Goal: Task Accomplishment & Management: Complete application form

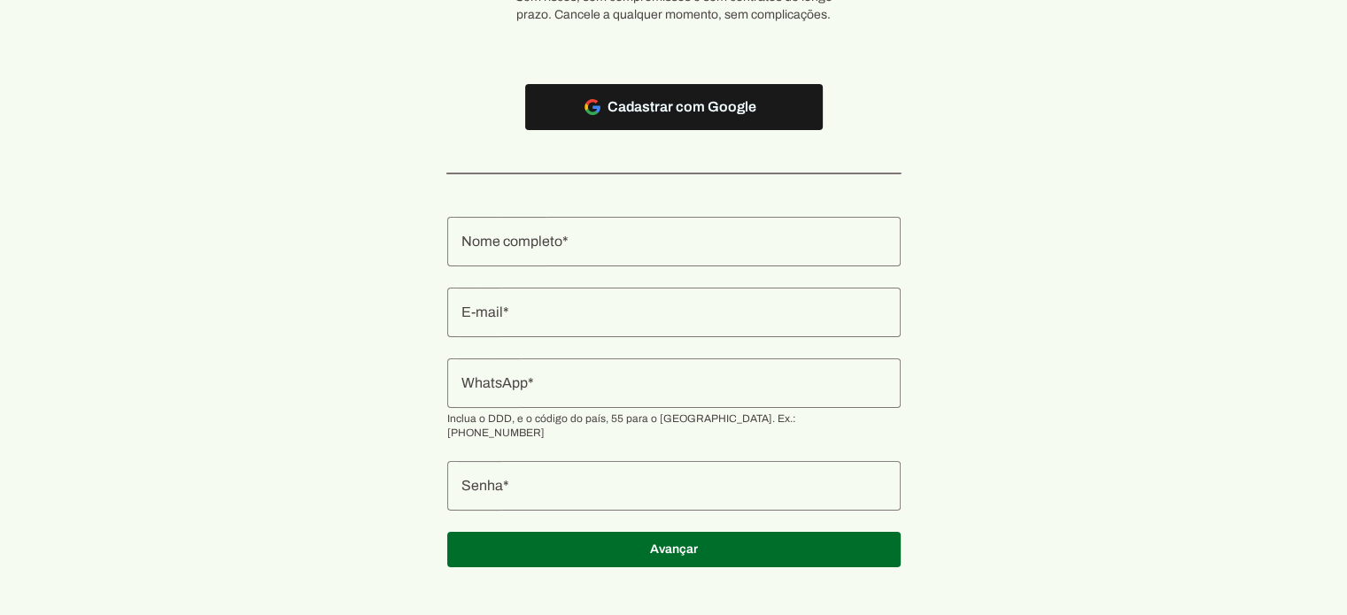
scroll to position [166, 0]
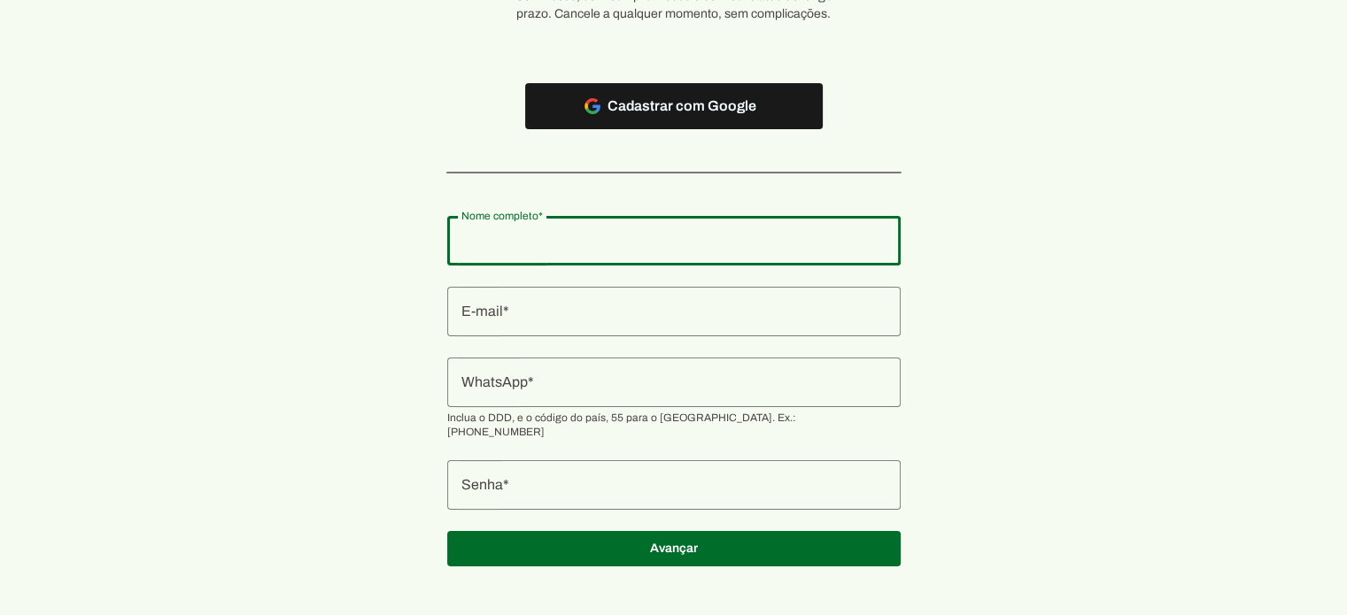
click at [609, 247] on input "Nome completo" at bounding box center [673, 240] width 425 height 21
paste input "[DOMAIN_NAME][EMAIL_ADDRESS][DOMAIN_NAME]"
type input "[DOMAIN_NAME][EMAIL_ADDRESS][DOMAIN_NAME]"
type md-outlined-text-field "[DOMAIN_NAME][EMAIL_ADDRESS][DOMAIN_NAME]"
click at [623, 324] on div at bounding box center [673, 312] width 453 height 50
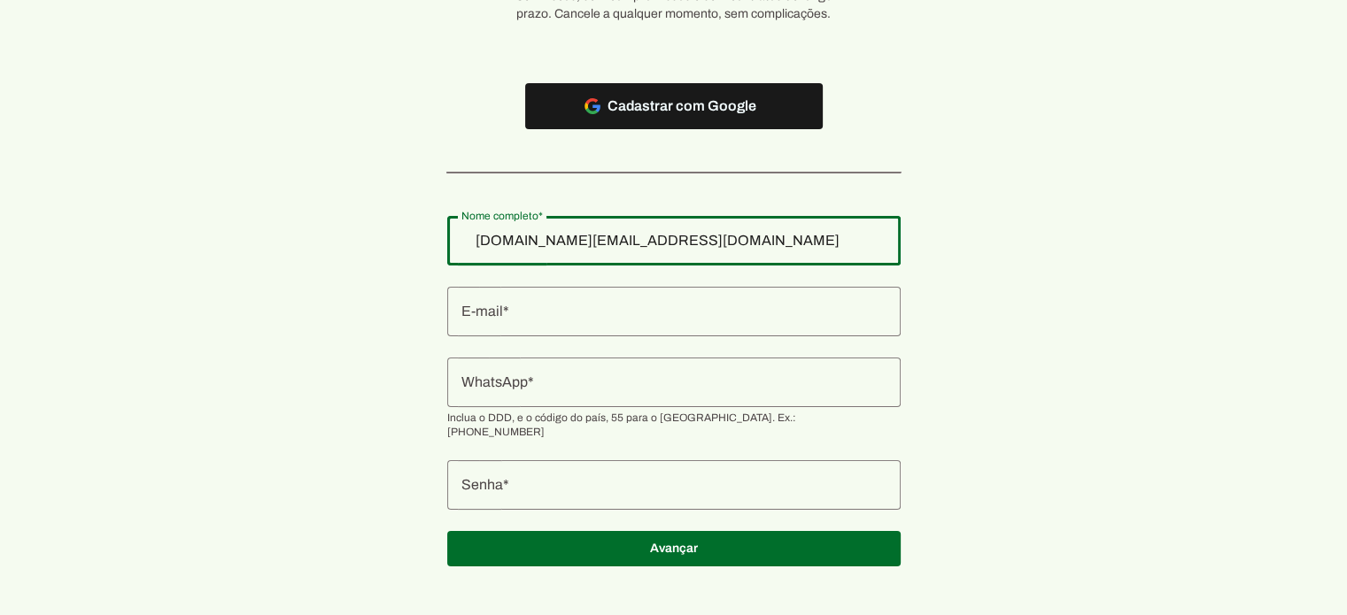
drag, startPoint x: 717, startPoint y: 244, endPoint x: 365, endPoint y: 248, distance: 352.4
click at [365, 248] on section "Teste grátis por 7 dias agora! Sem riscos, sem compromissos e sem contratos de …" at bounding box center [673, 232] width 1347 height 712
click at [698, 240] on input "[DOMAIN_NAME][EMAIL_ADDRESS][DOMAIN_NAME]" at bounding box center [673, 240] width 425 height 21
click at [723, 243] on input "[DOMAIN_NAME][EMAIL_ADDRESS][DOMAIN_NAME]" at bounding box center [673, 240] width 425 height 21
drag, startPoint x: 737, startPoint y: 246, endPoint x: 142, endPoint y: 235, distance: 595.1
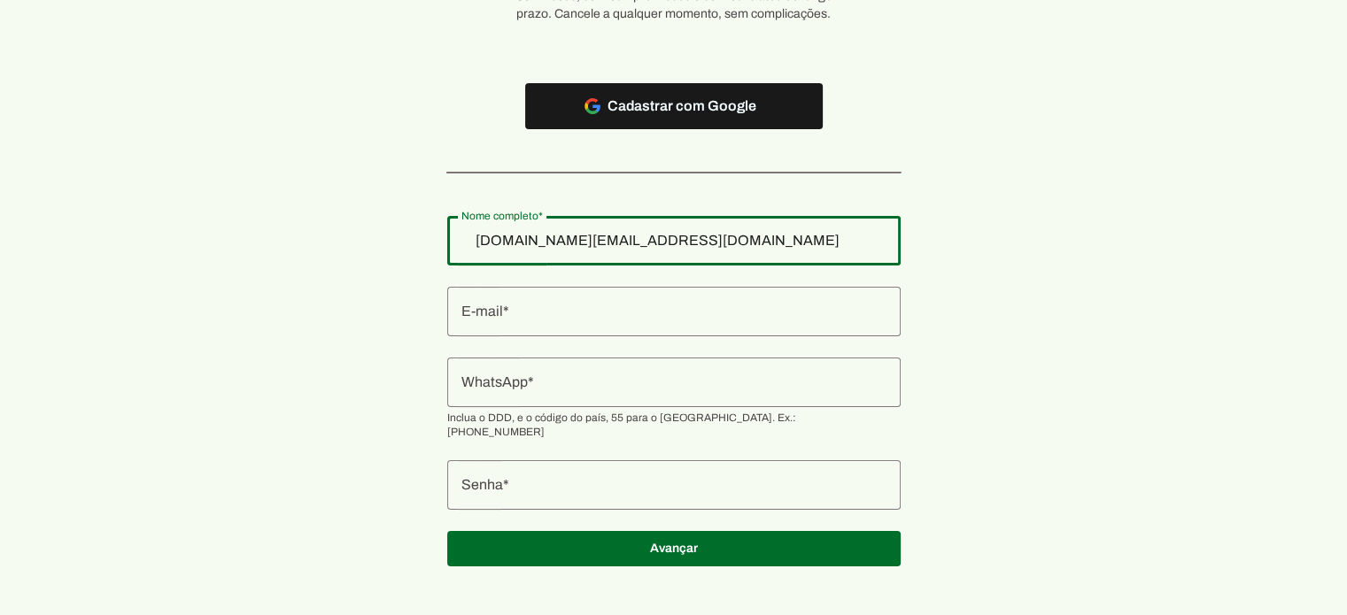
click at [142, 235] on section "Teste grátis por 7 dias agora! Sem riscos, sem compromissos e sem contratos de …" at bounding box center [673, 232] width 1347 height 712
type input "CENTRO DE MEDICINA AMERICANA"
type md-outlined-text-field "CENTRO DE MEDICINA AMERICANA"
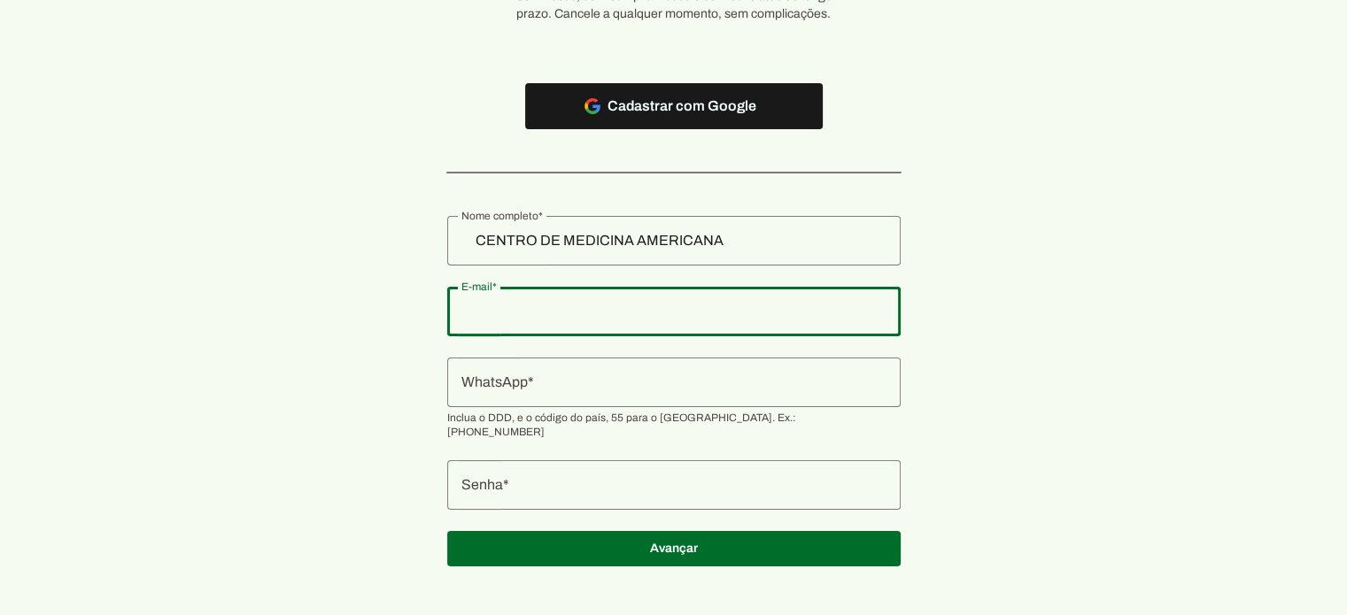
click at [576, 330] on div at bounding box center [673, 312] width 453 height 50
type input "[DOMAIN_NAME][EMAIL_ADDRESS][DOMAIN_NAME]"
type md-outlined-text-field "[DOMAIN_NAME][EMAIL_ADDRESS][DOMAIN_NAME]"
click at [614, 383] on input "WhatsApp" at bounding box center [673, 382] width 425 height 21
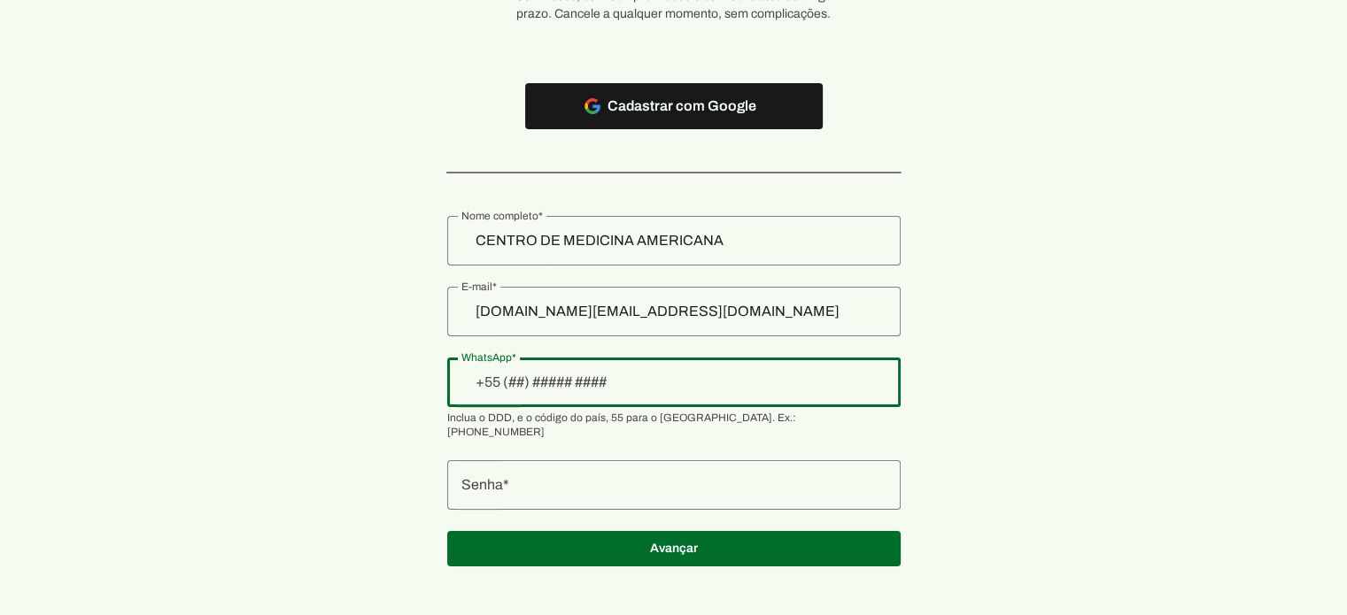
paste input "+1(197)340-2819"
drag, startPoint x: 667, startPoint y: 385, endPoint x: 421, endPoint y: 381, distance: 245.3
click at [421, 381] on section "Teste grátis por 7 dias agora! Sem riscos, sem compromissos e sem contratos de …" at bounding box center [673, 232] width 1347 height 712
drag, startPoint x: 636, startPoint y: 390, endPoint x: 332, endPoint y: 385, distance: 303.7
click at [332, 385] on section "Teste grátis por 7 dias agora! Sem riscos, sem compromissos e sem contratos de …" at bounding box center [673, 232] width 1347 height 712
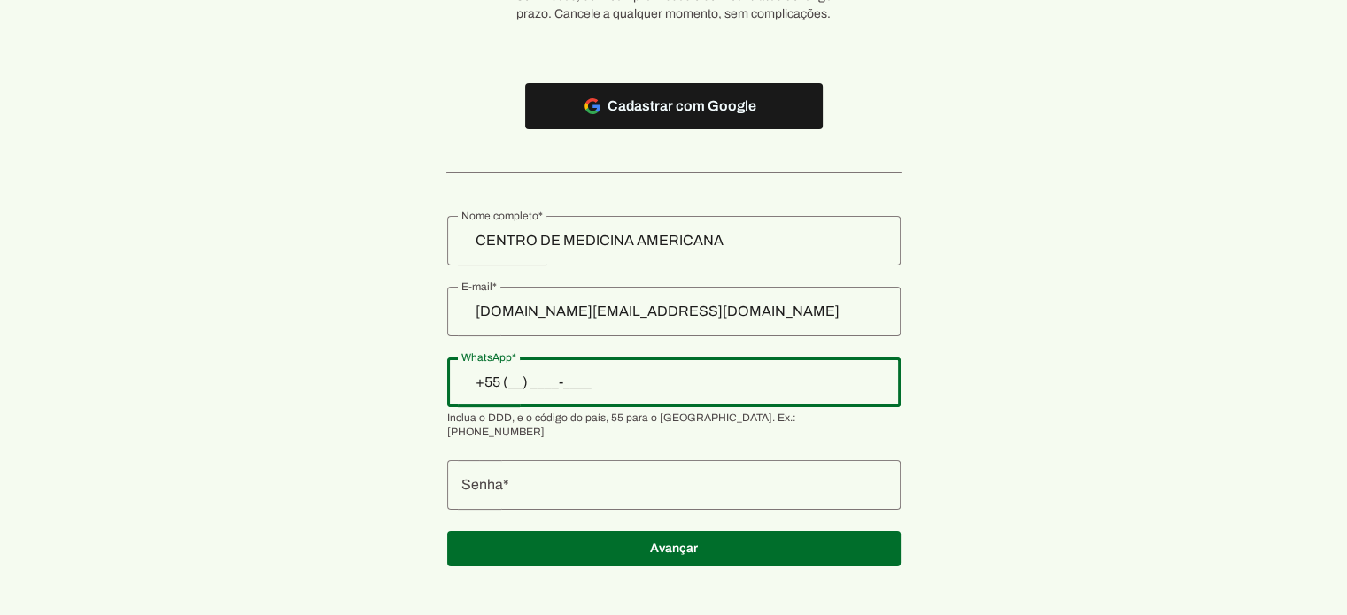
paste input "11) [PHONE_NUMBER]"
type input "[PHONE_NUMBER]"
click at [654, 382] on input "[PHONE_NUMBER]" at bounding box center [673, 382] width 425 height 21
type md-outlined-text-field "[PHONE_NUMBER]"
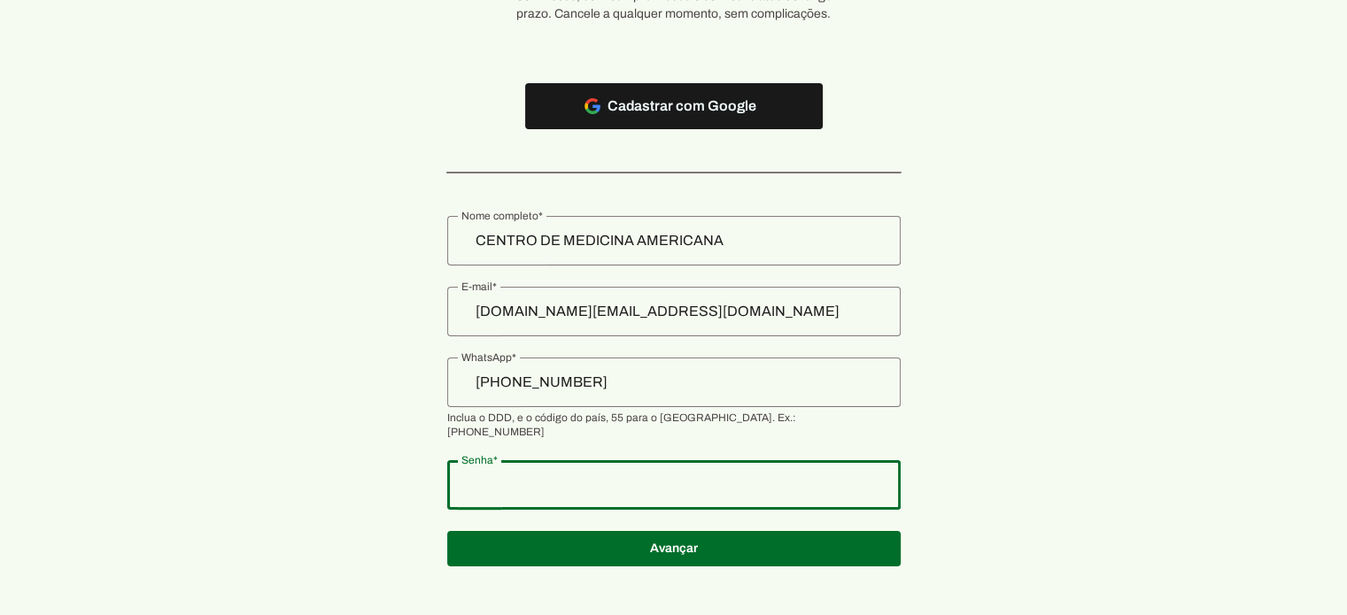
click at [452, 465] on section "Teste grátis por 7 dias agora! Sem riscos, sem compromissos e sem contratos de …" at bounding box center [673, 232] width 1347 height 712
type md-outlined-text-field "Americana@463"
click at [144, 447] on section "Teste grátis por 7 dias agora! Sem riscos, sem compromissos e sem contratos de …" at bounding box center [673, 232] width 1347 height 712
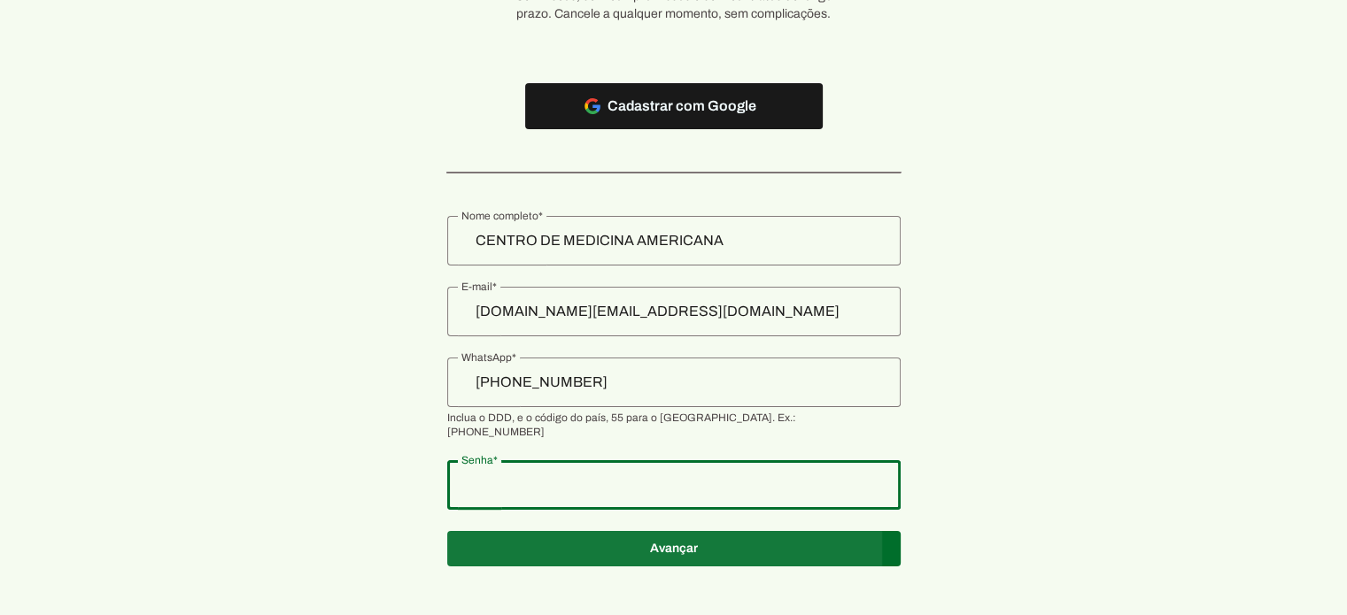
click at [654, 531] on span at bounding box center [673, 549] width 453 height 42
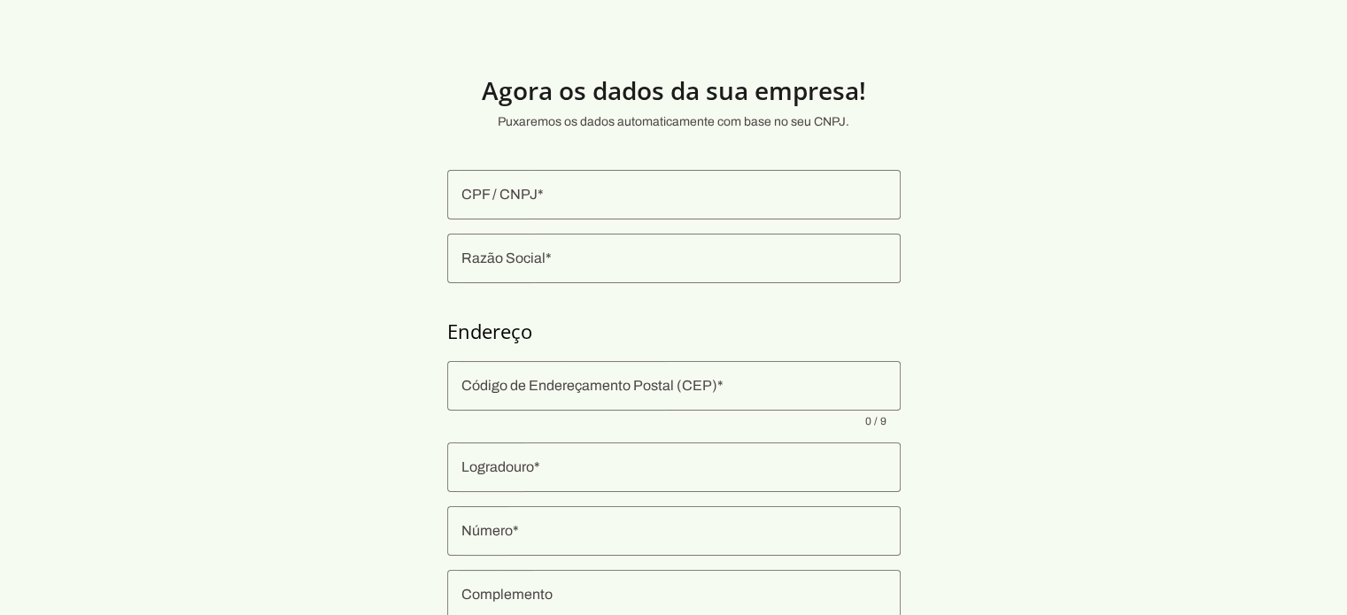
click at [551, 199] on input "CPF / CNPJ" at bounding box center [673, 194] width 425 height 21
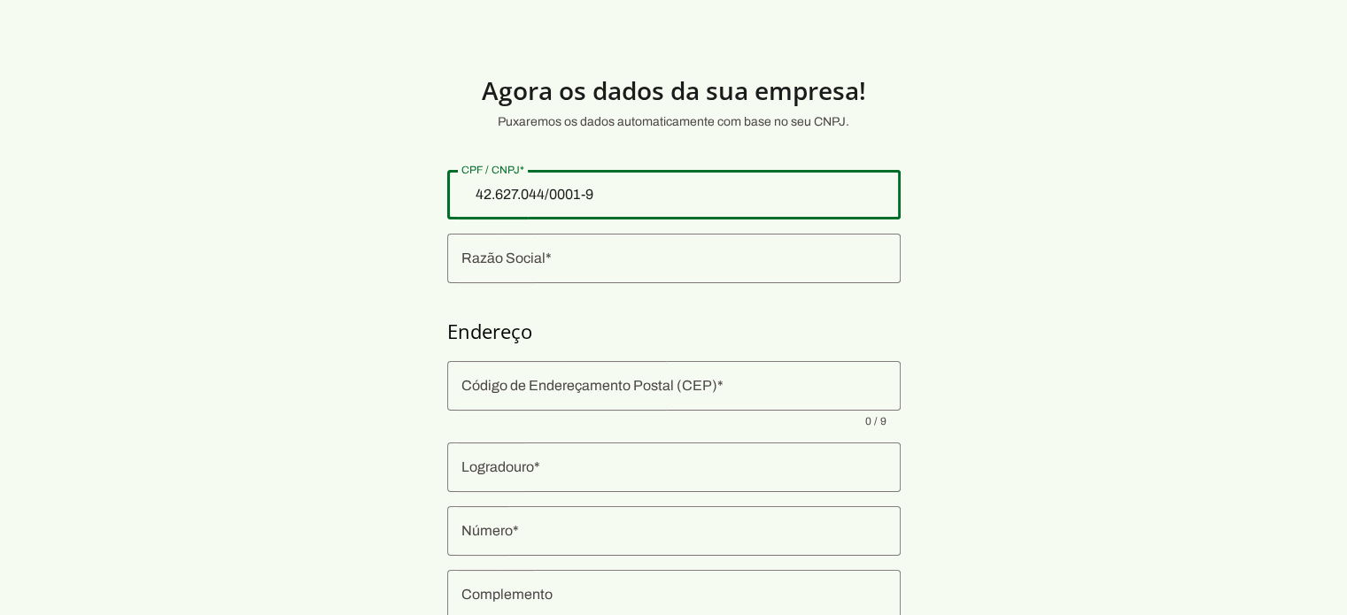
type input "42.627.044/0001-96"
type md-outlined-text-field "42.627.044/0001-96"
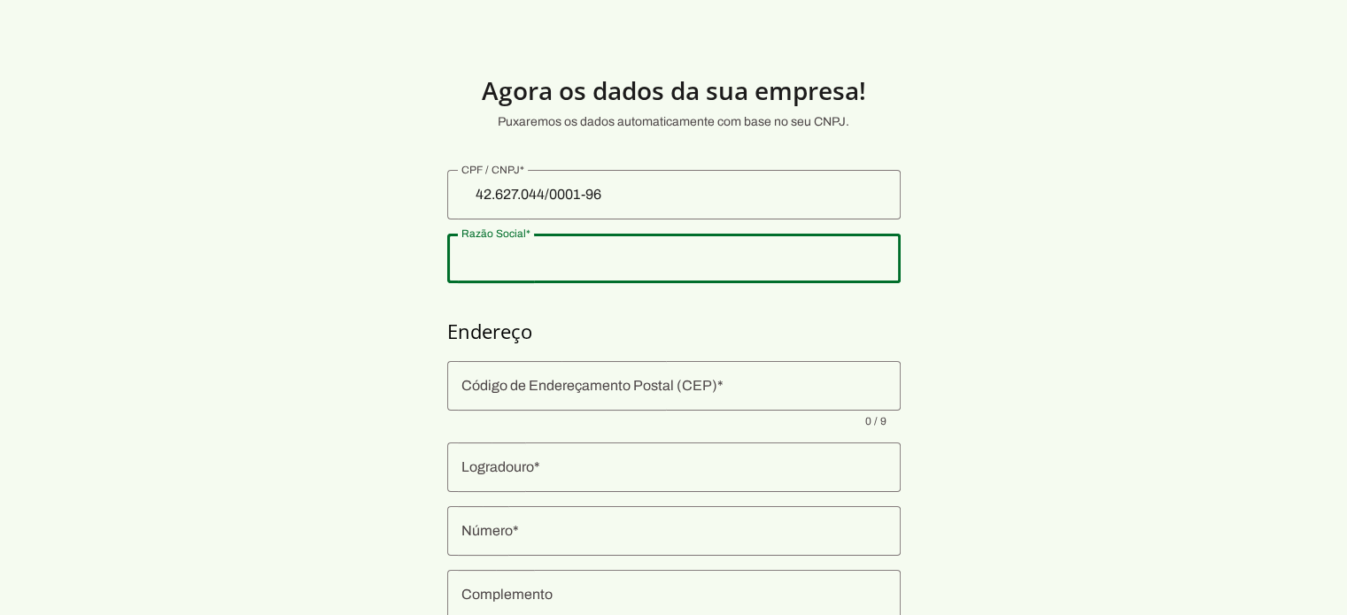
click at [588, 259] on input "Razão Social" at bounding box center [673, 258] width 425 height 21
click at [637, 257] on input "Razão Social" at bounding box center [673, 258] width 425 height 21
type input "CENTRO DE MEDICINA AMERICANA LTDA"
type input "[GEOGRAPHIC_DATA][PERSON_NAME]"
type input "463"
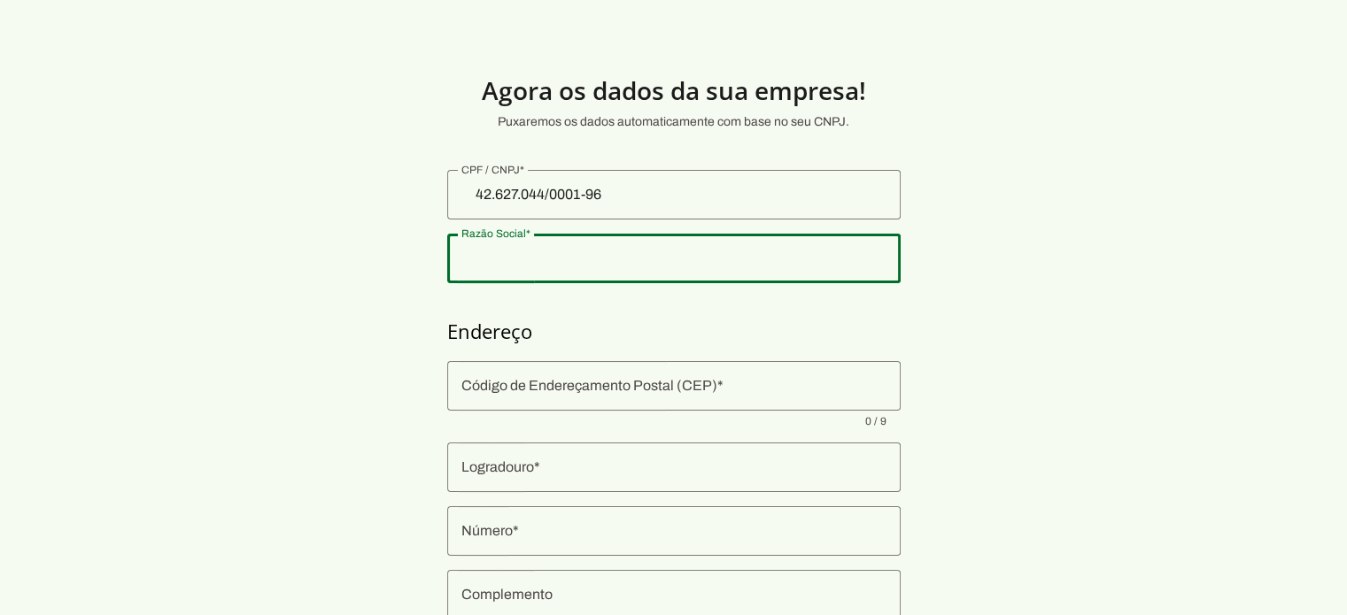
type input "Barra Funda"
type input "[GEOGRAPHIC_DATA]"
type input "SP"
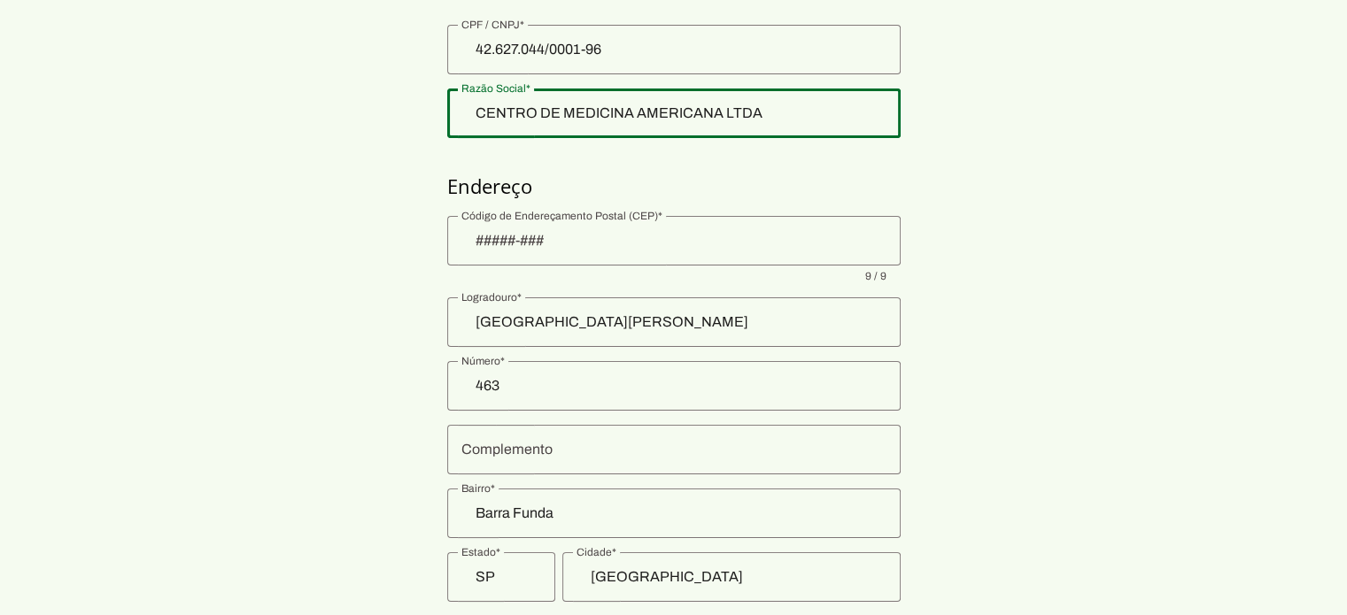
scroll to position [177, 0]
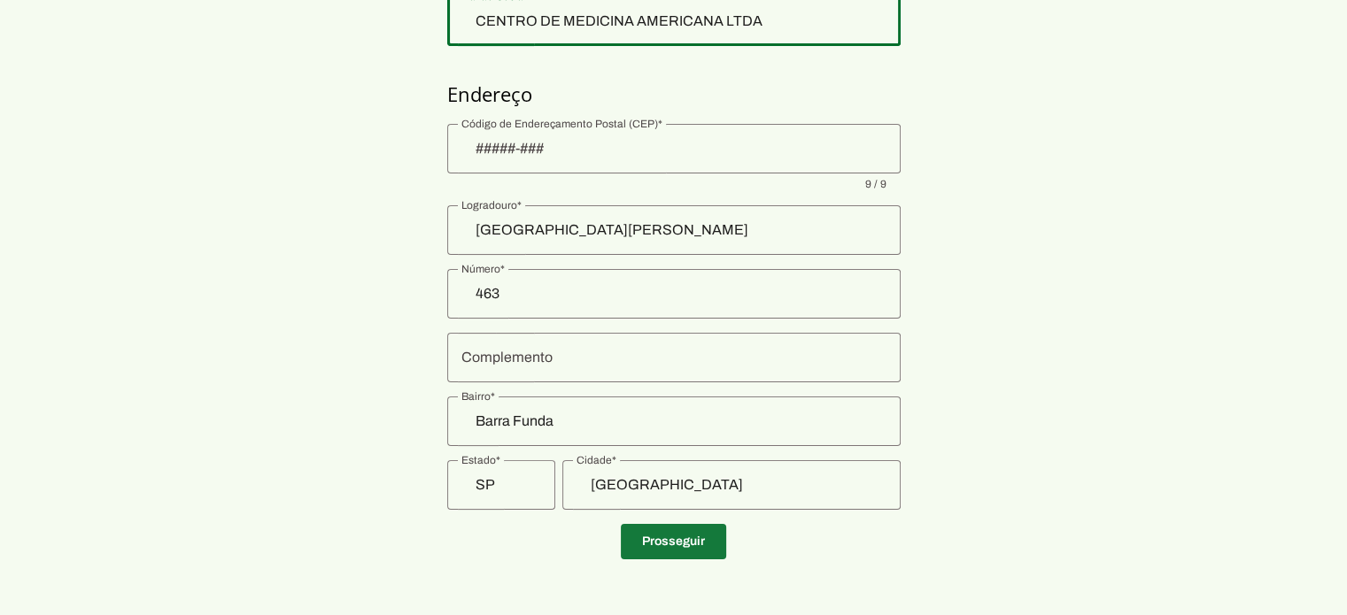
click at [652, 532] on span at bounding box center [673, 542] width 105 height 42
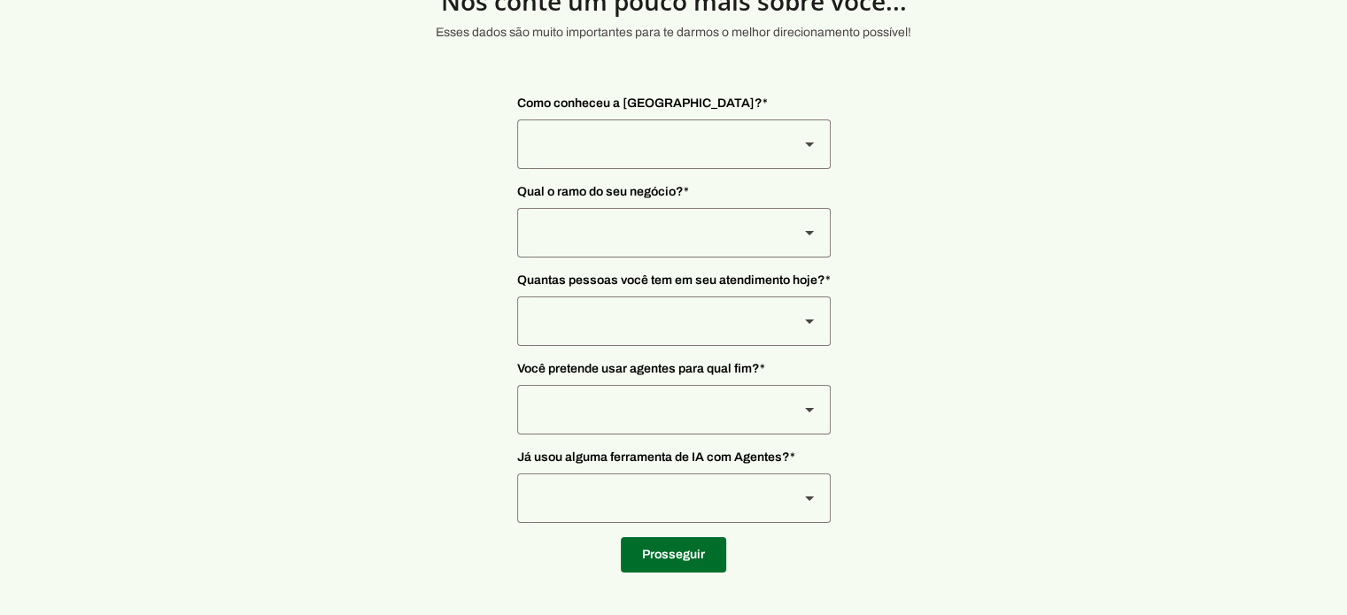
scroll to position [89, 0]
click at [610, 151] on div at bounding box center [650, 145] width 267 height 50
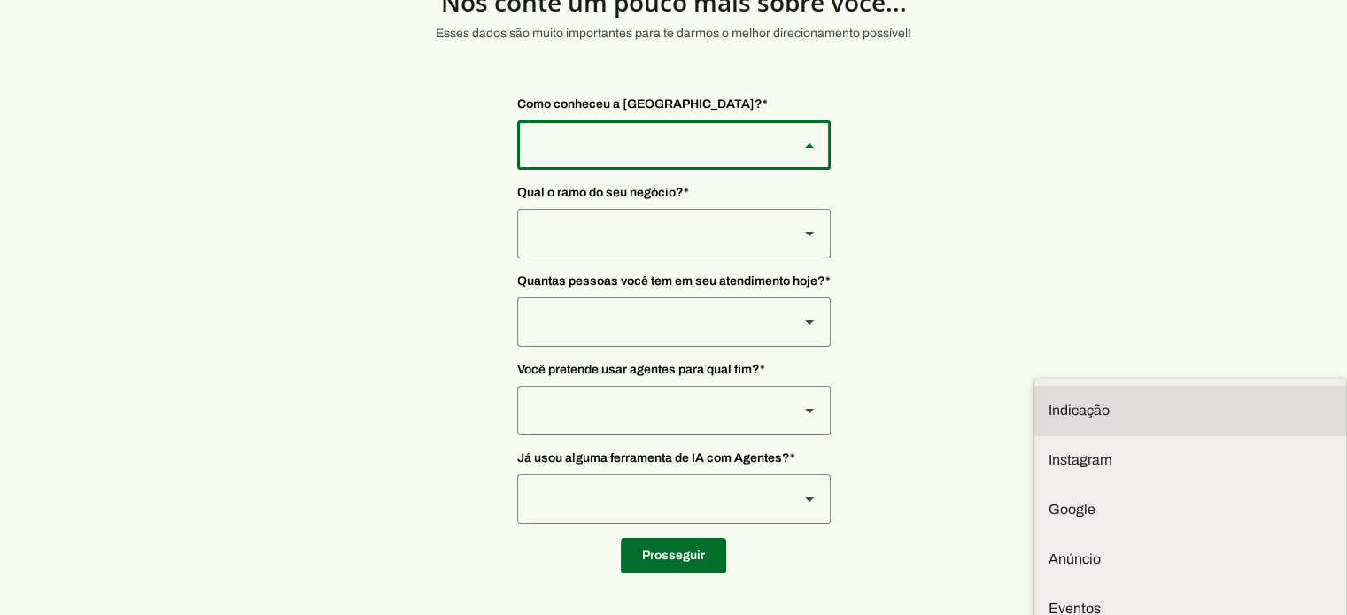
click at [0, 0] on slot "Indicação" at bounding box center [0, 0] width 0 height 0
type md-outlined-select "NW0Npec8Jvm64GSjAjvQ"
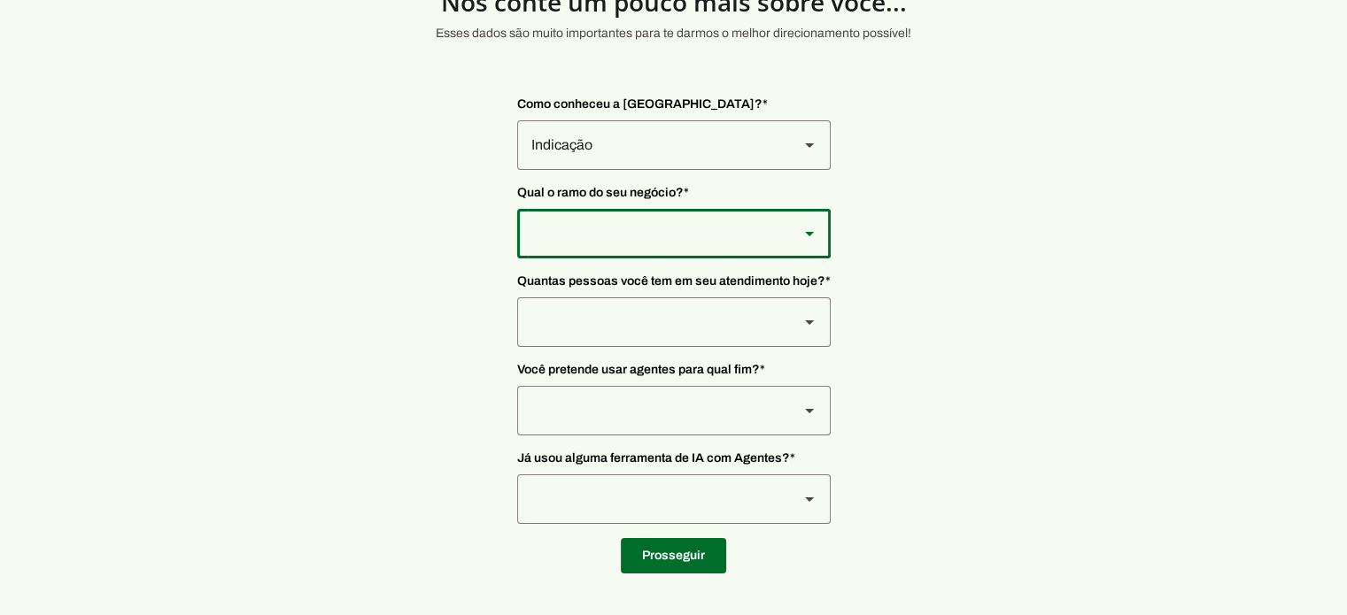
click at [601, 246] on div at bounding box center [650, 234] width 267 height 50
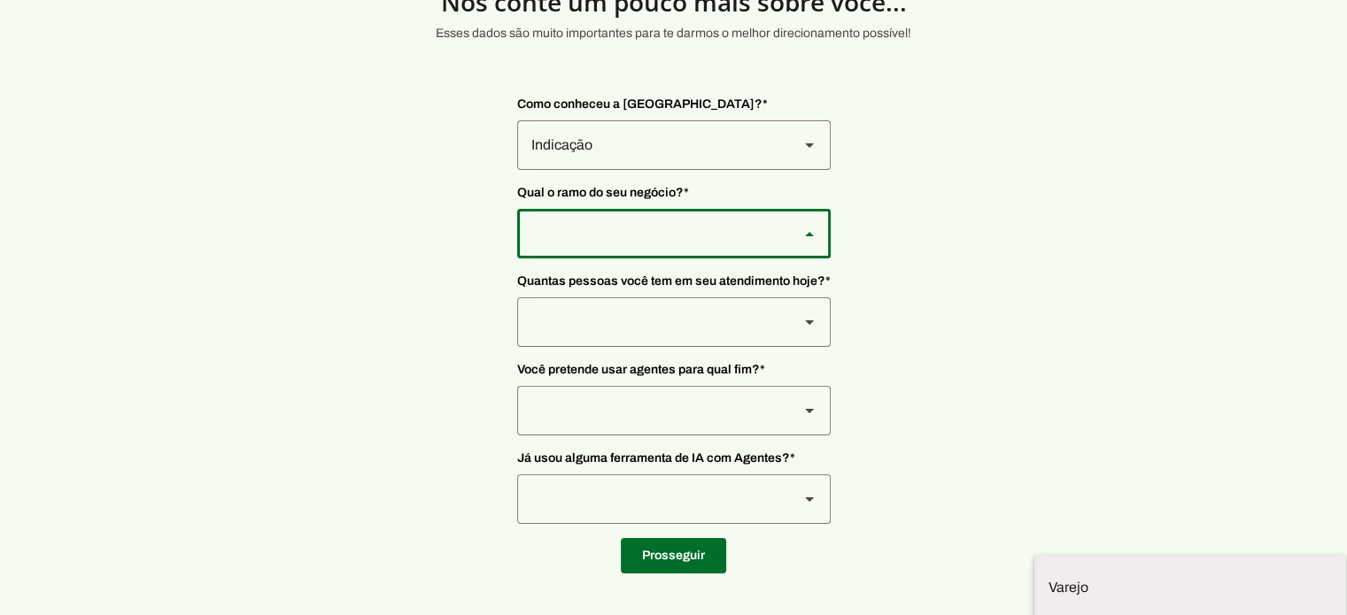
type md-outlined-select "qBJqoSCgnuqgxNhyRfhz"
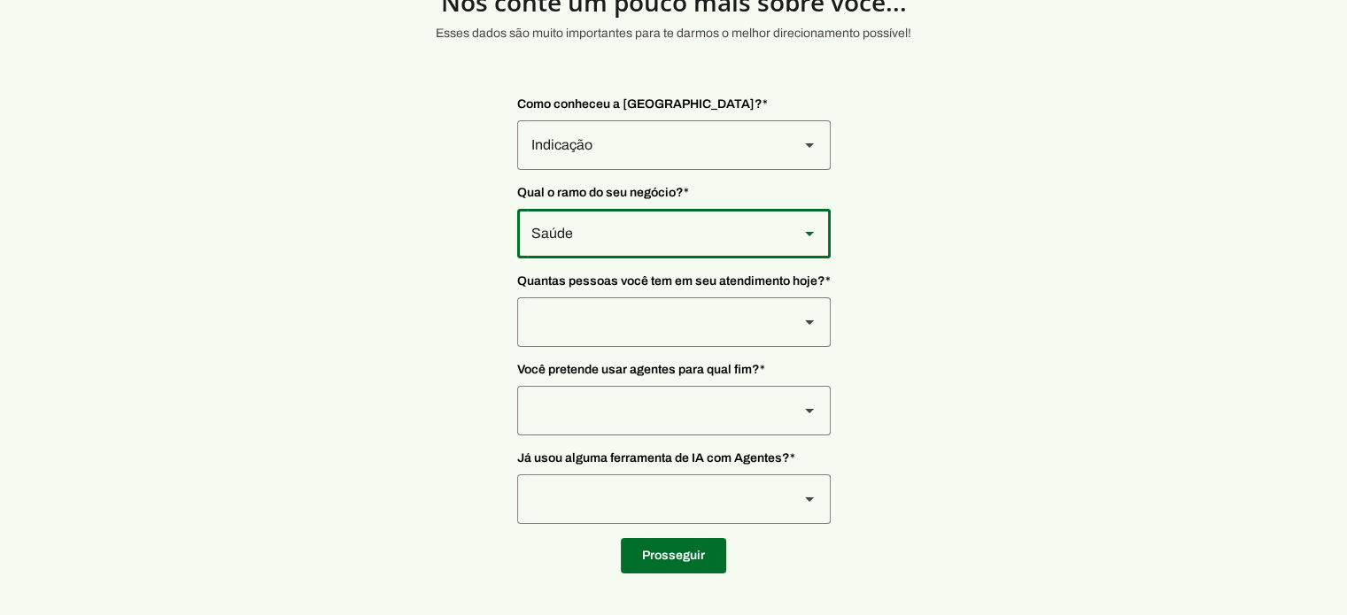
click at [627, 323] on div at bounding box center [650, 322] width 267 height 50
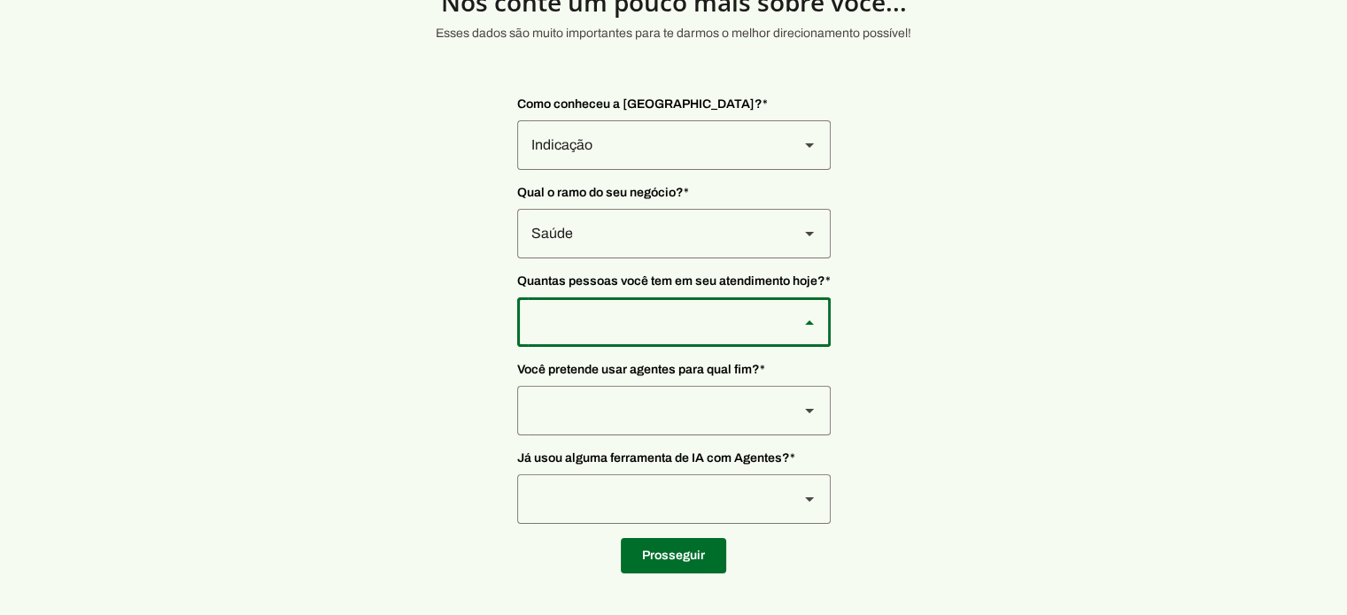
click at [0, 0] on slot "De 0 a 3" at bounding box center [0, 0] width 0 height 0
type md-outlined-select "yHmeUixsC5IlBgFUkJwN"
click at [606, 416] on div at bounding box center [650, 411] width 267 height 50
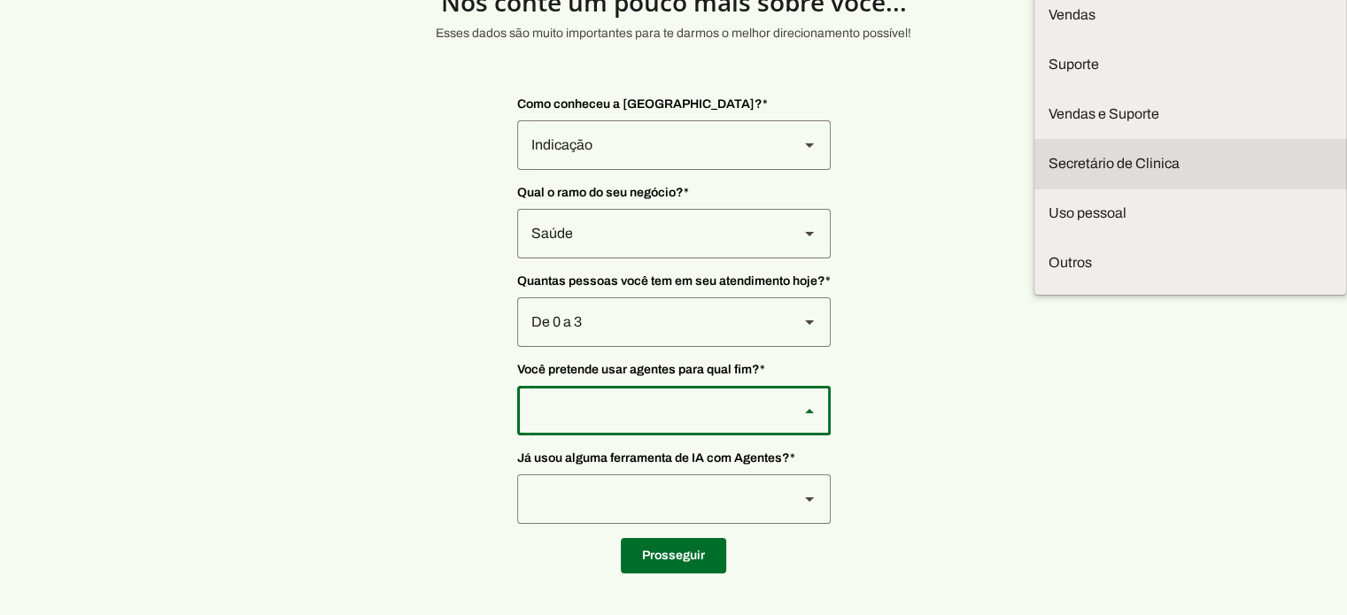
click at [1048, 174] on slot at bounding box center [1189, 163] width 283 height 21
type md-outlined-select "jhpZzhB7z5SzQnvZD2gM"
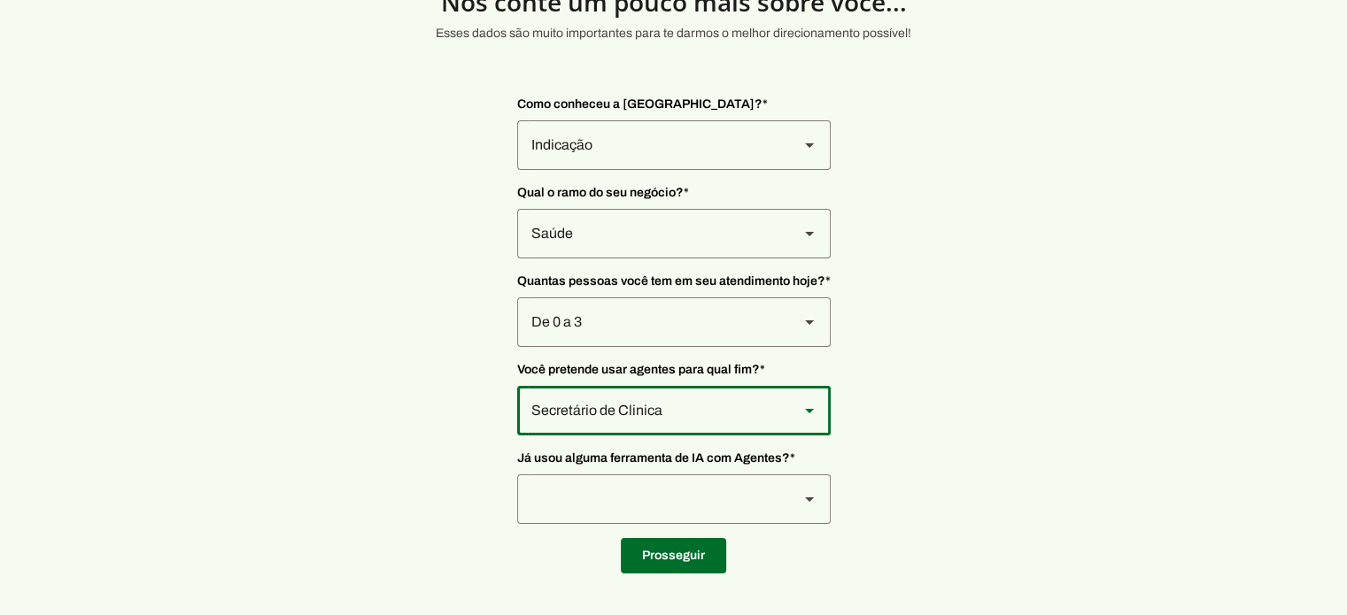
click at [637, 504] on div at bounding box center [650, 500] width 267 height 50
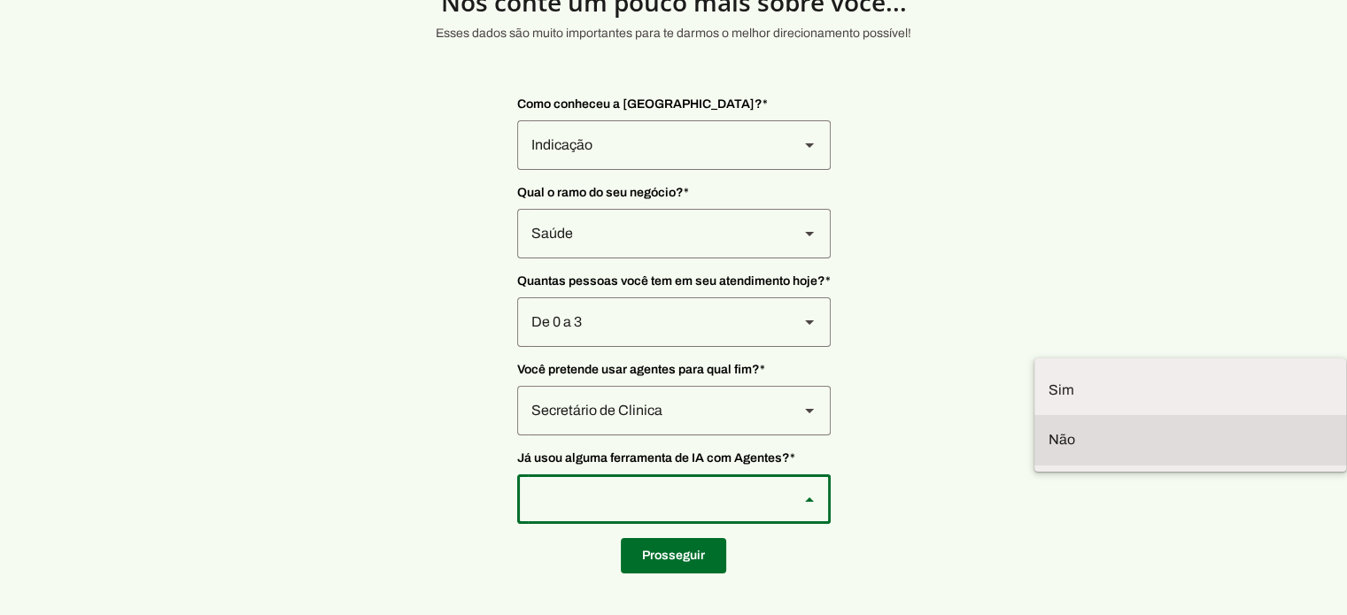
click at [1048, 448] on slot at bounding box center [1189, 439] width 283 height 21
type md-outlined-select "YJTivUP5LYteilvK0BaA"
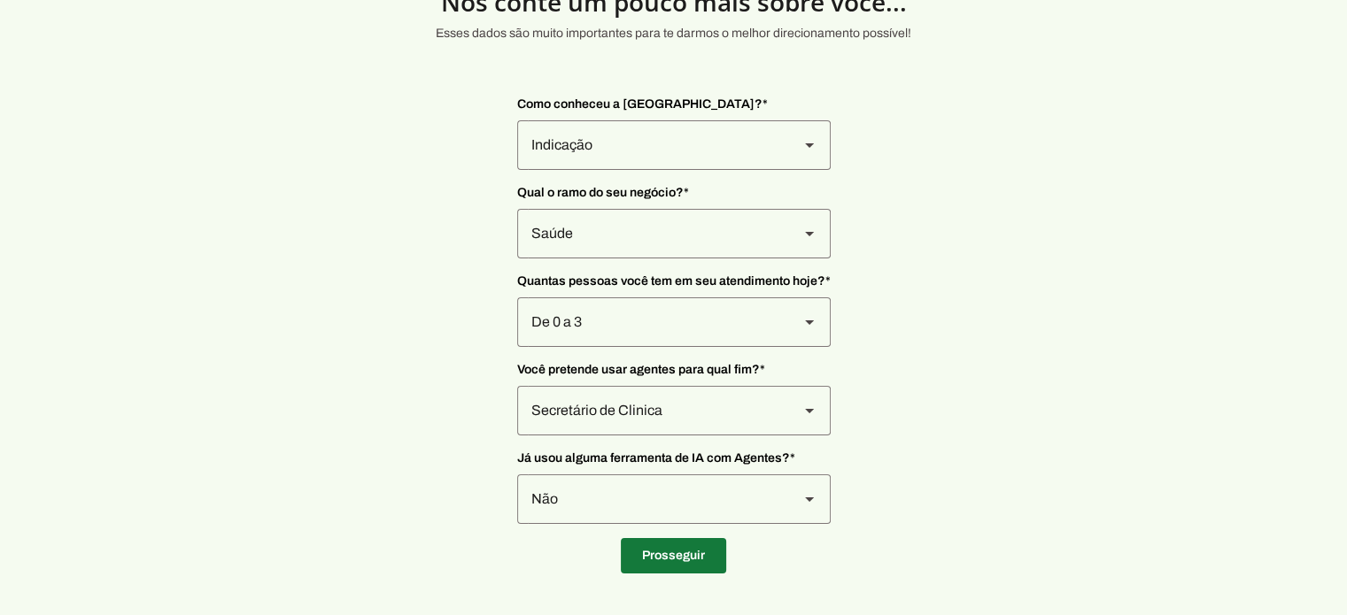
click at [683, 564] on span at bounding box center [673, 556] width 105 height 42
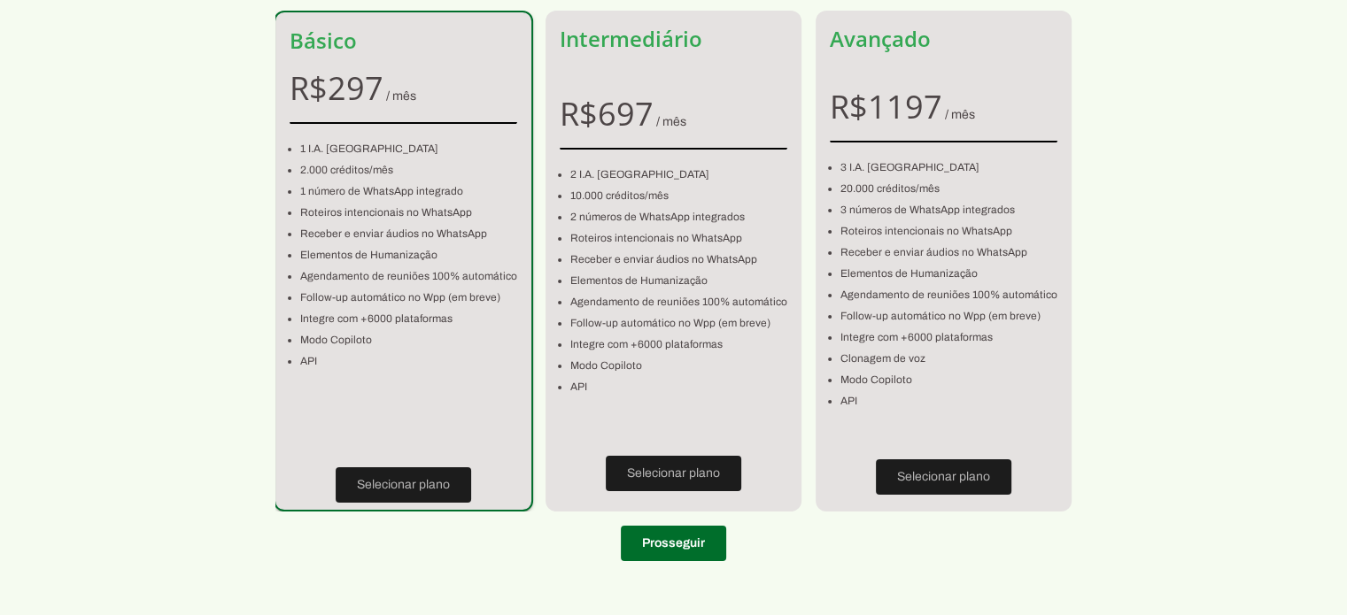
scroll to position [160, 0]
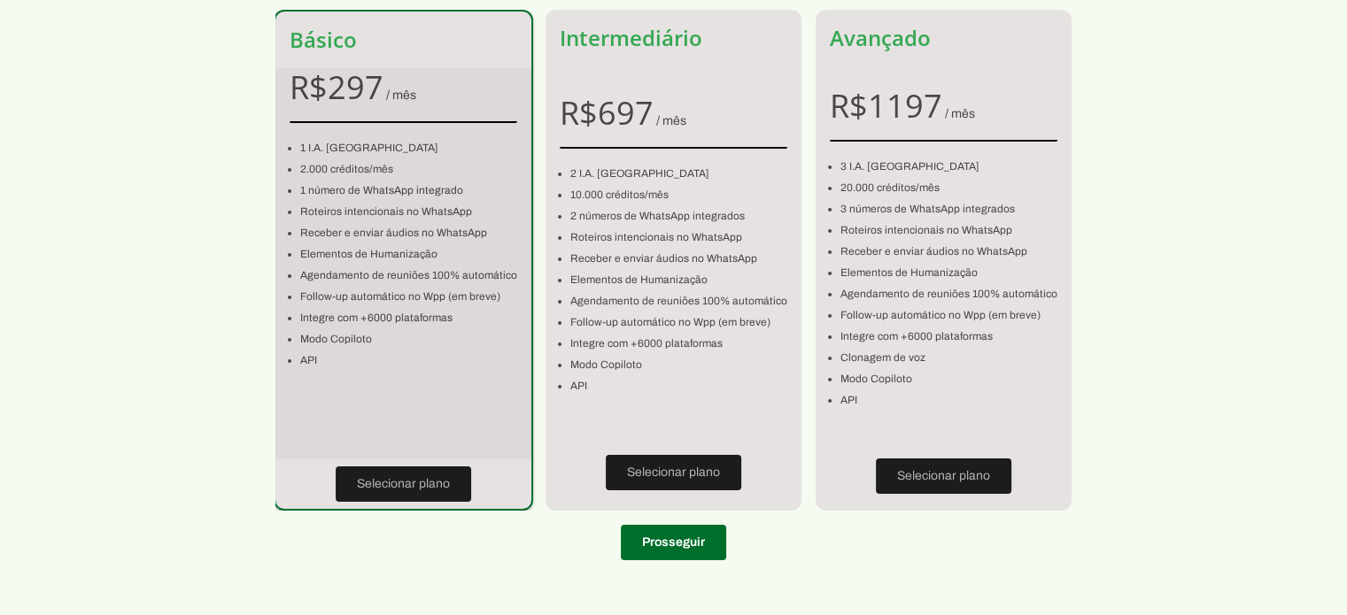
click at [376, 299] on li "Follow-up automático no Wpp (em breve)" at bounding box center [408, 296] width 217 height 21
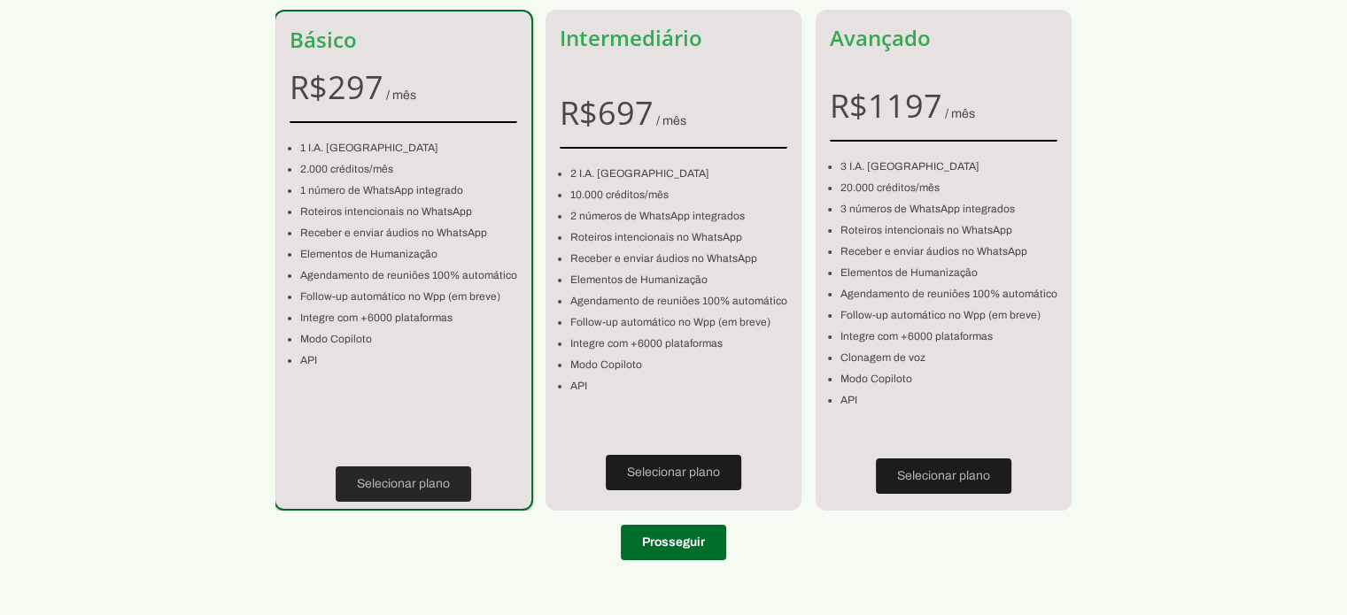
click at [405, 481] on span at bounding box center [403, 484] width 135 height 42
type input "[GEOGRAPHIC_DATA][PERSON_NAME]"
type input "463"
type input "Barra Funda"
type input "[GEOGRAPHIC_DATA]"
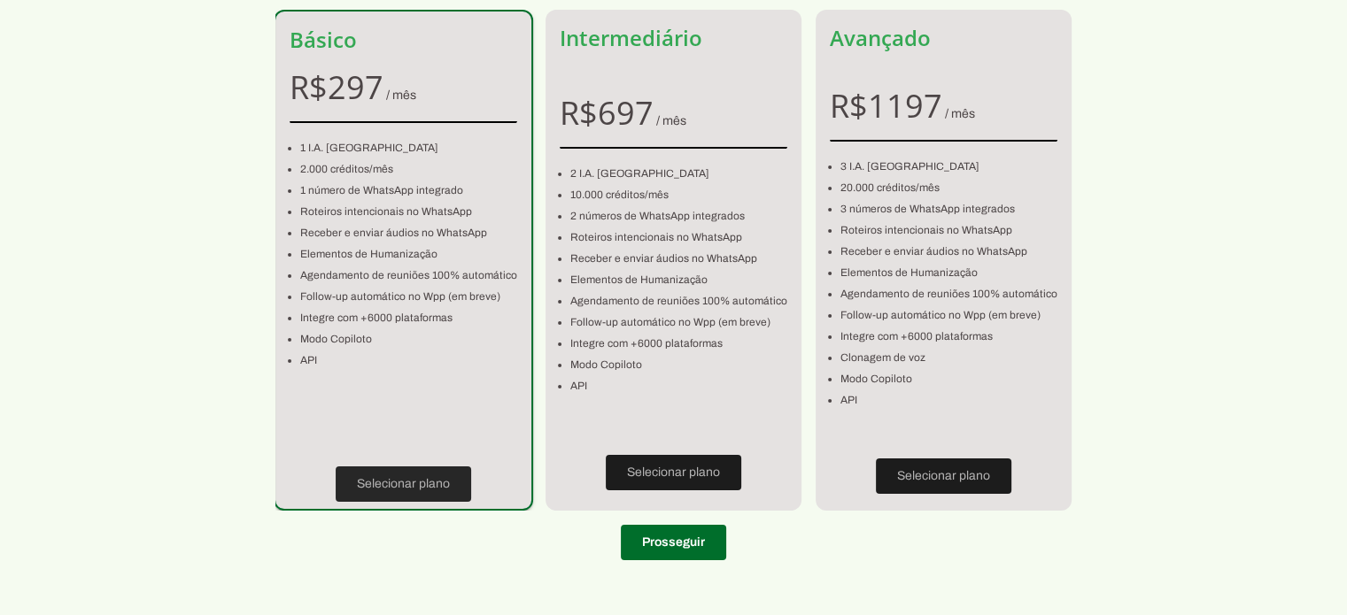
type input "SP"
type input "[PHONE_NUMBER]"
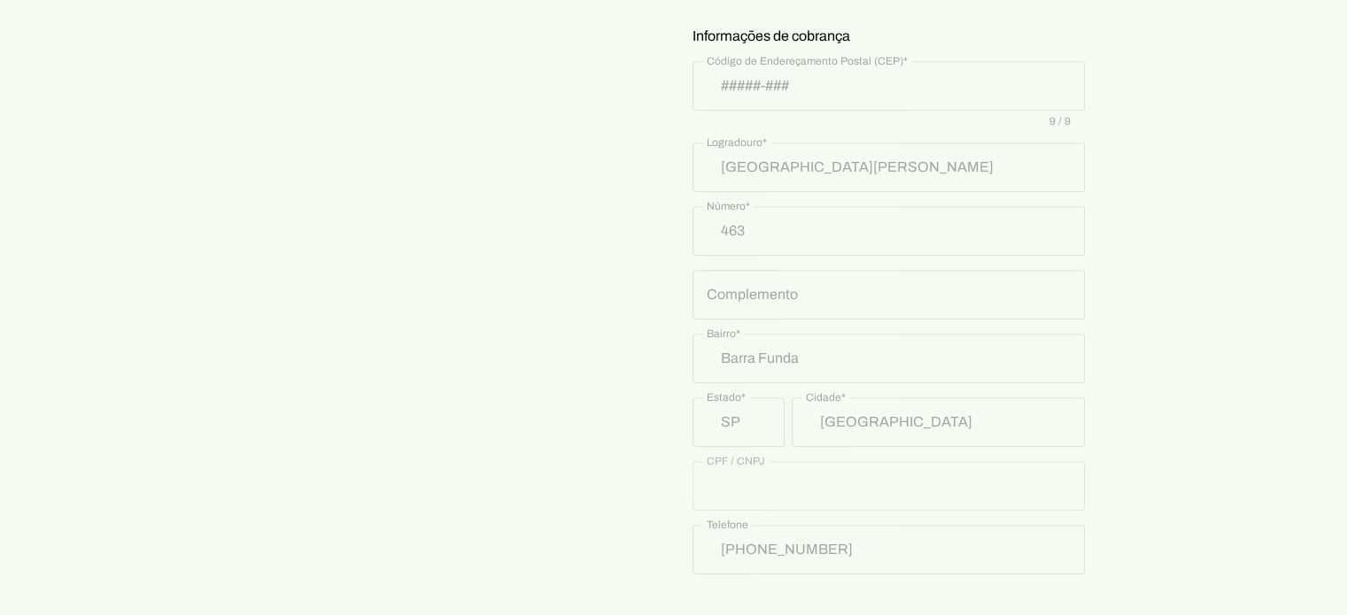
scroll to position [922, 0]
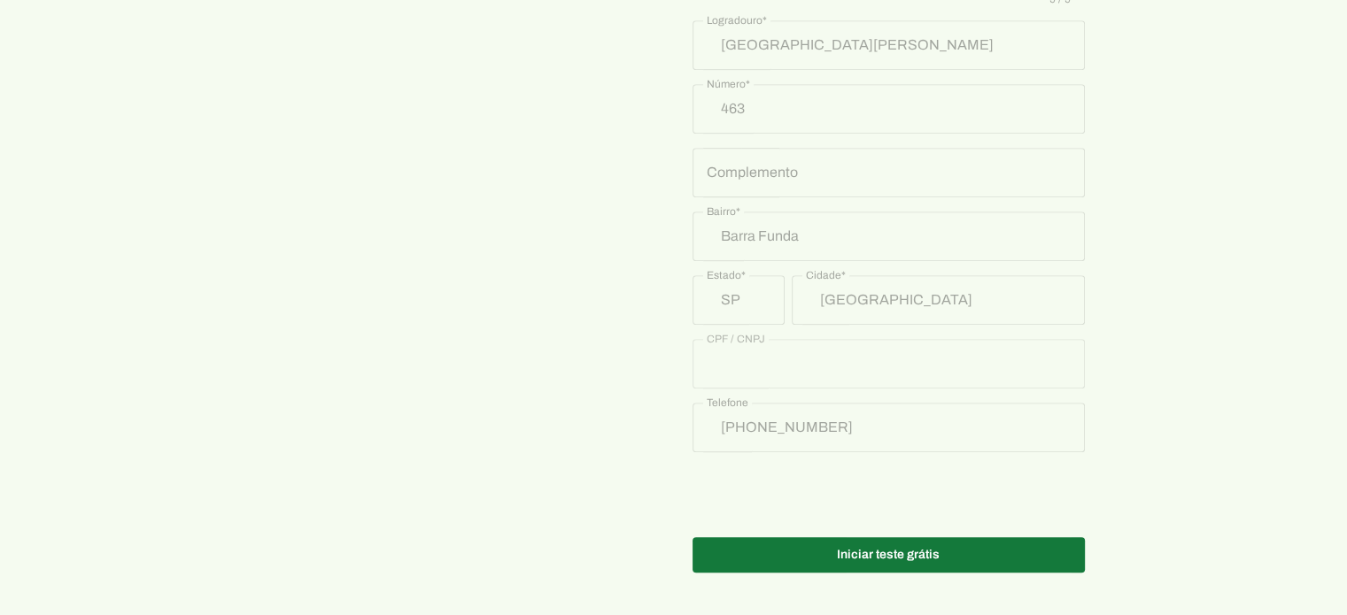
click at [1027, 545] on span at bounding box center [888, 555] width 392 height 42
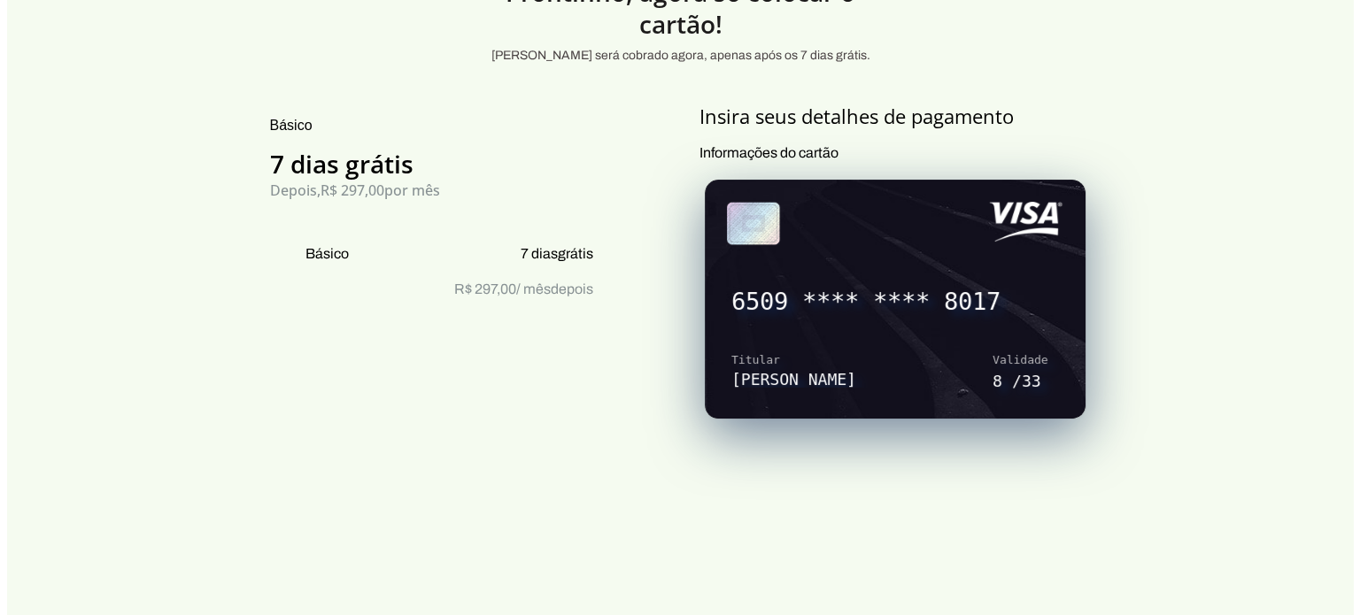
scroll to position [0, 0]
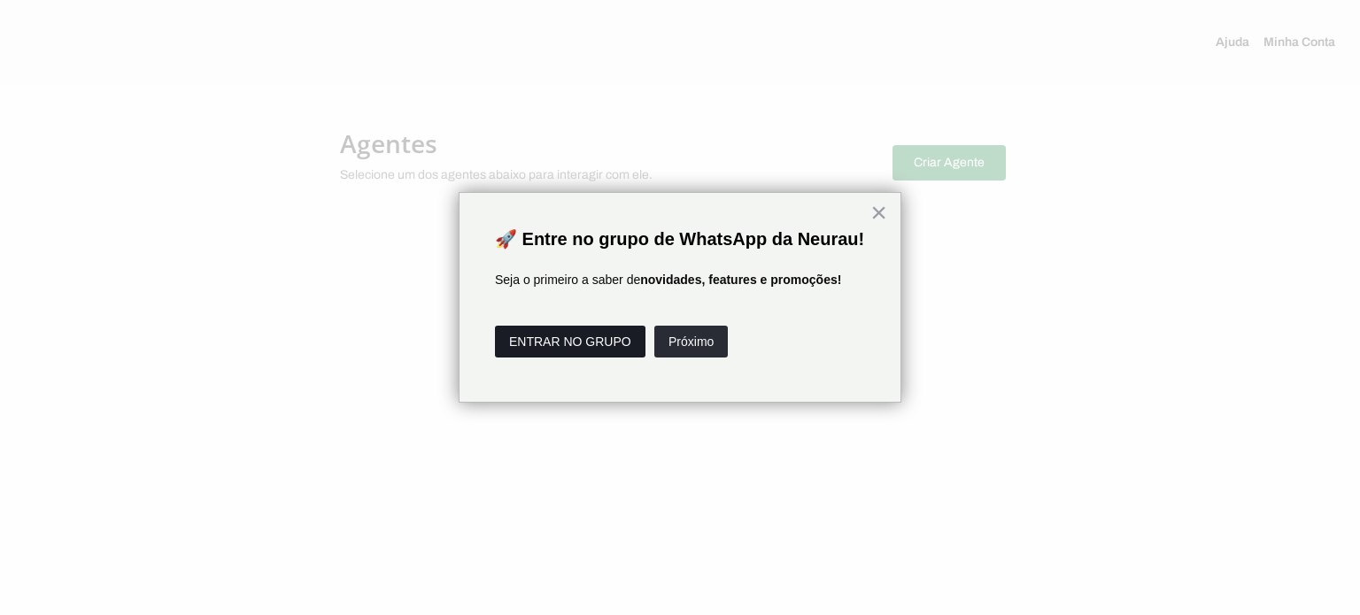
click at [613, 358] on button "ENTRAR NO GRUPO" at bounding box center [570, 342] width 151 height 32
click at [678, 358] on button "Próximo" at bounding box center [690, 342] width 73 height 32
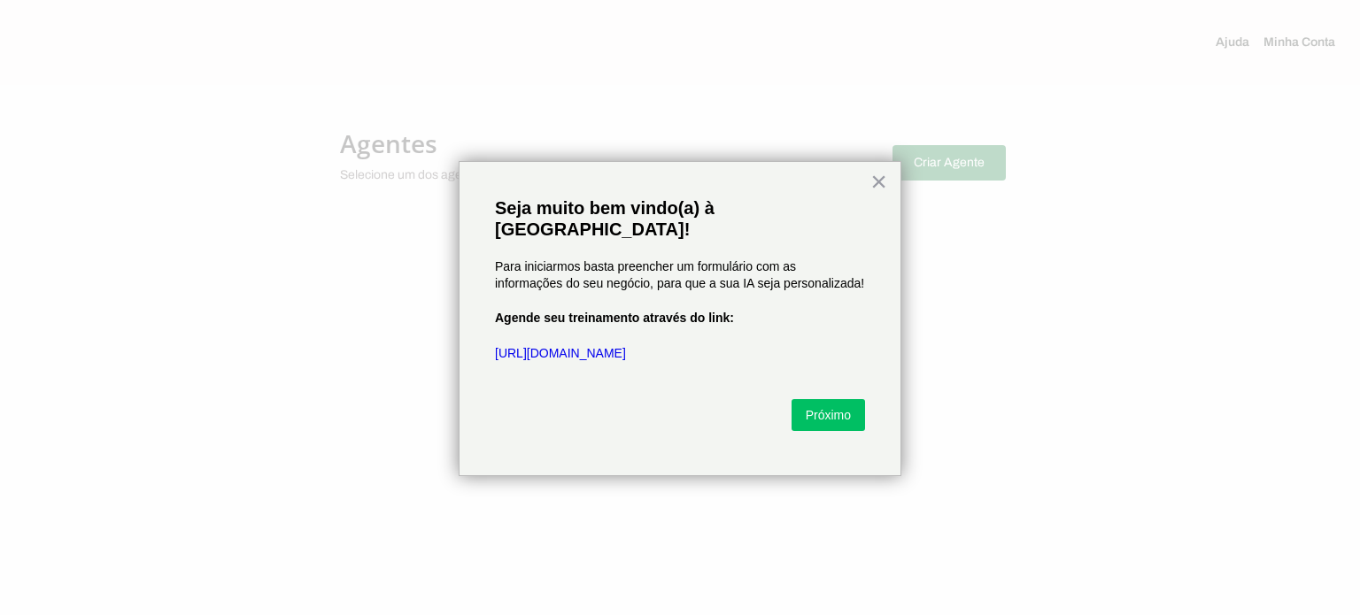
drag, startPoint x: 648, startPoint y: 332, endPoint x: 478, endPoint y: 334, distance: 170.0
click at [478, 334] on div "× Seja muito bem vindo(a) à [GEOGRAPHIC_DATA]! Para iniciarmos basta preencher …" at bounding box center [680, 318] width 443 height 315
click at [582, 346] on link "[URL][DOMAIN_NAME]" at bounding box center [560, 353] width 131 height 14
